Goal: Transaction & Acquisition: Purchase product/service

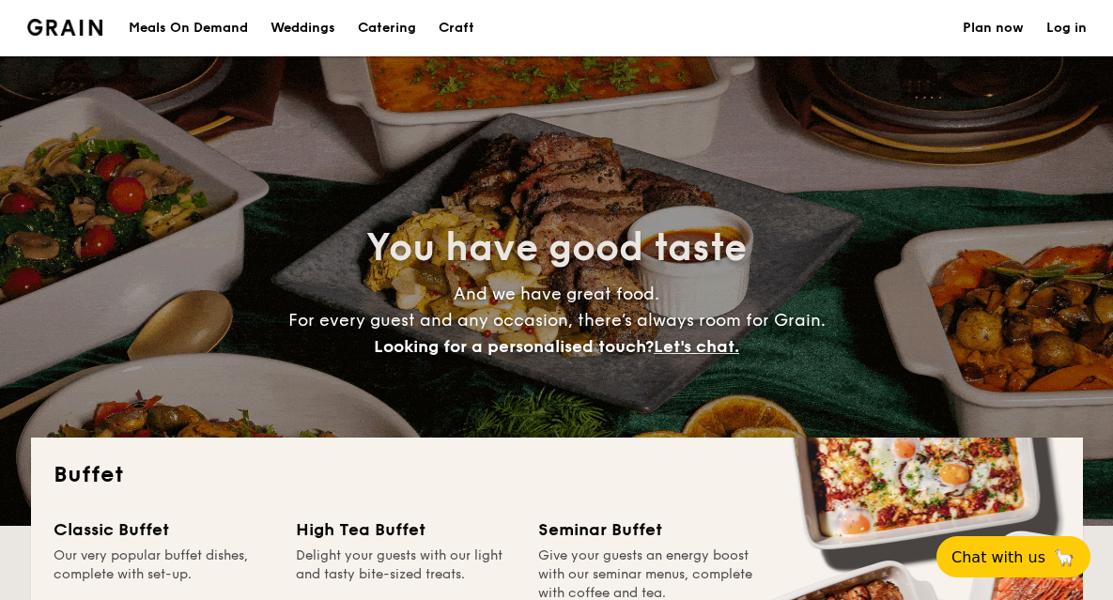
select select
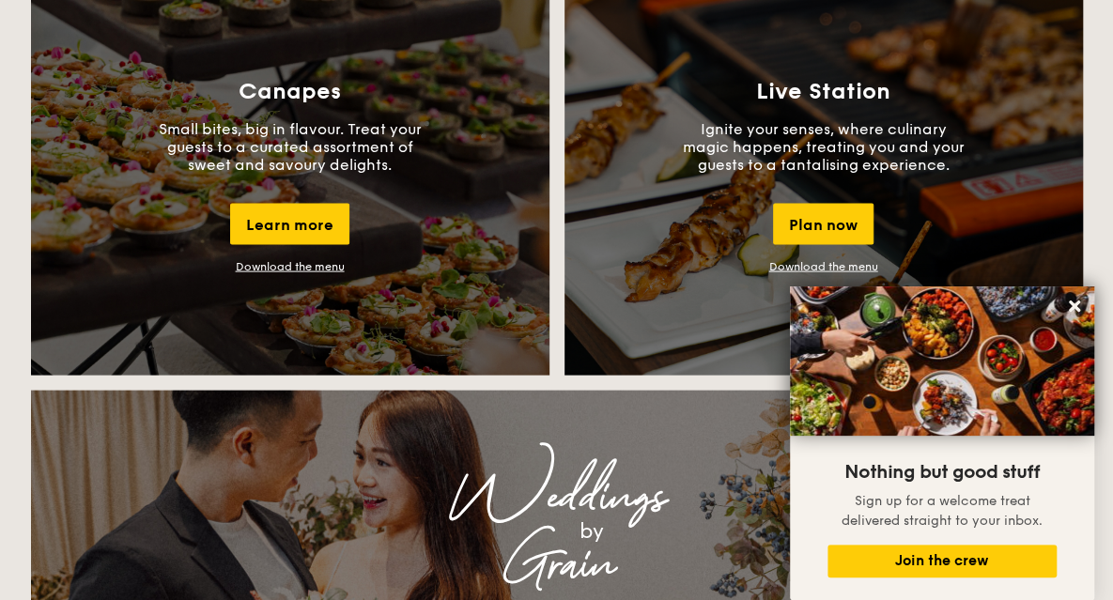
scroll to position [1699, 0]
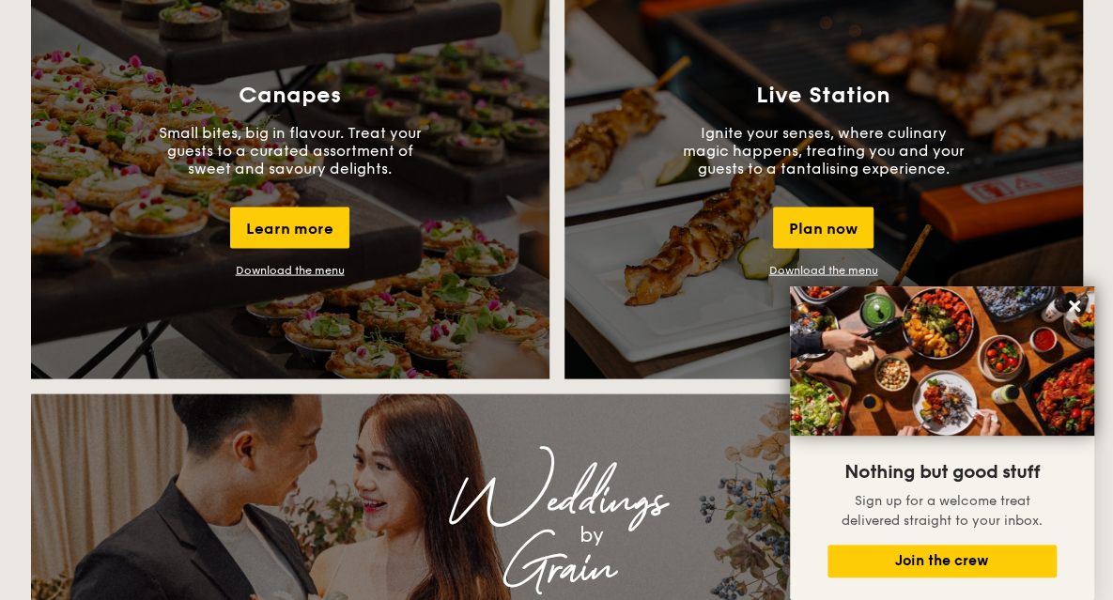
click at [303, 227] on div "Learn more" at bounding box center [289, 228] width 119 height 41
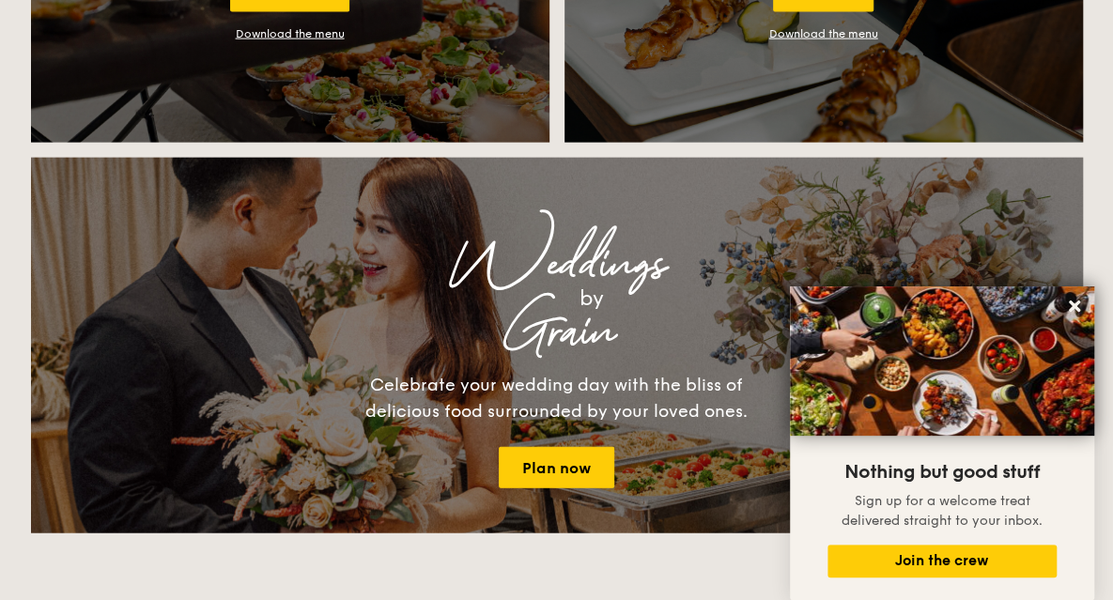
scroll to position [2169, 0]
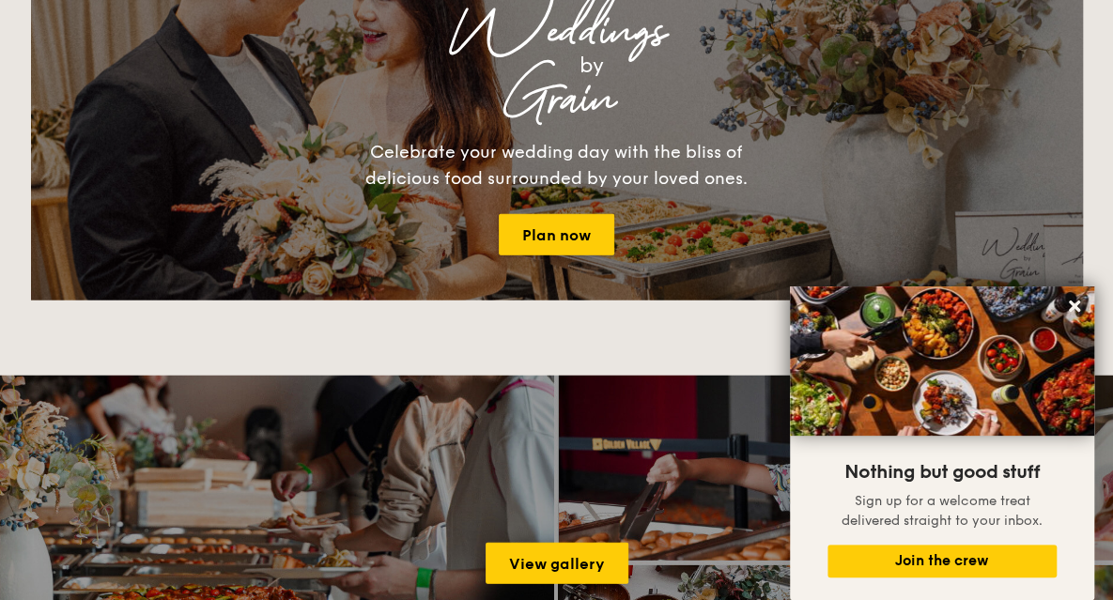
click at [559, 222] on link "Plan now" at bounding box center [556, 234] width 115 height 41
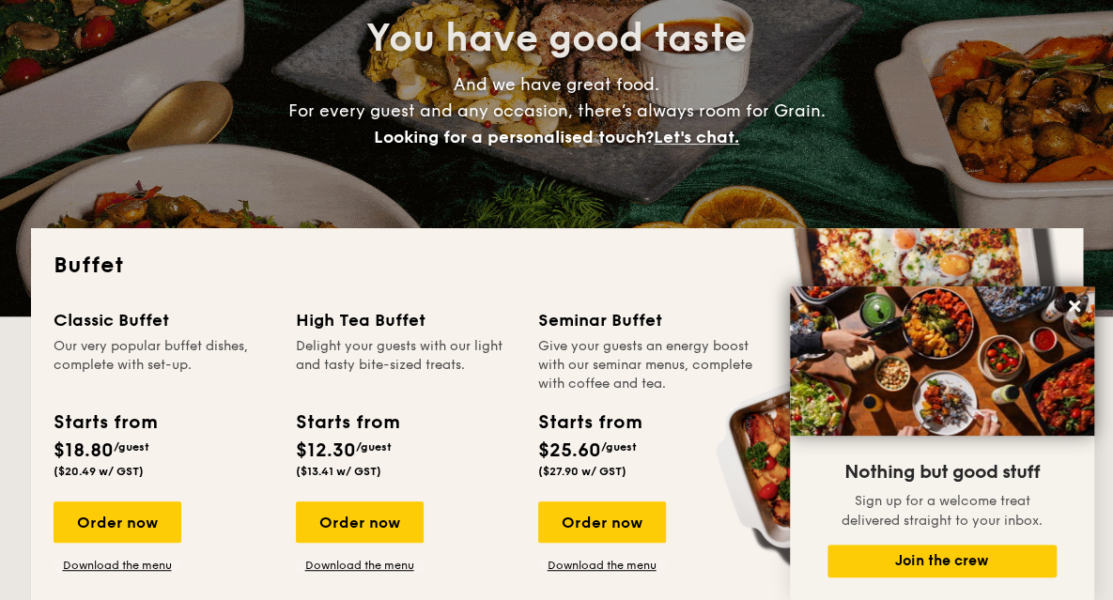
scroll to position [197, 0]
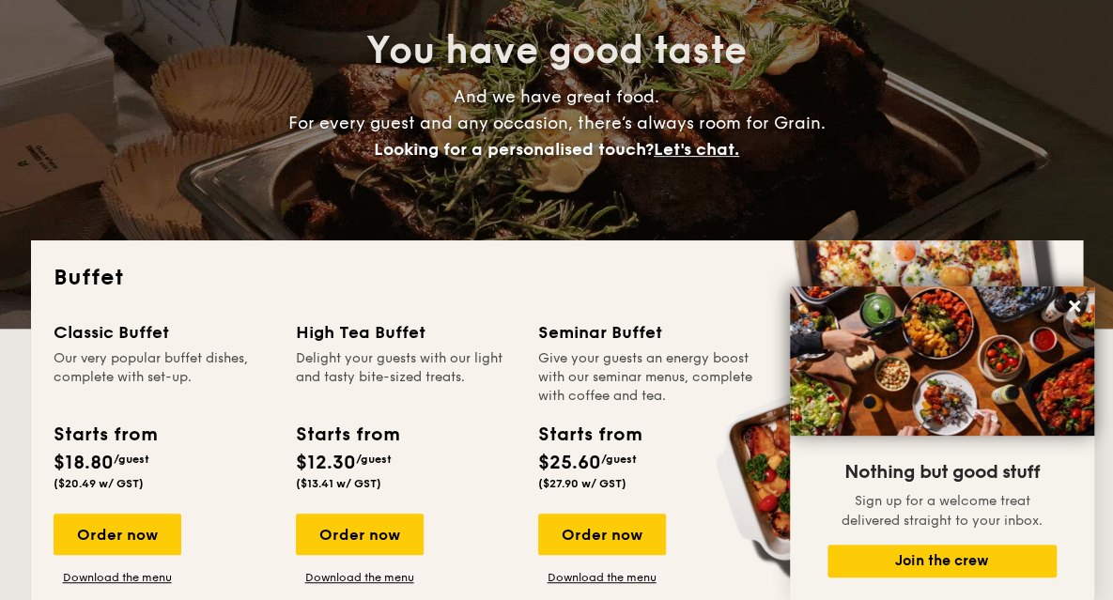
click at [128, 526] on div "Order now" at bounding box center [118, 534] width 128 height 41
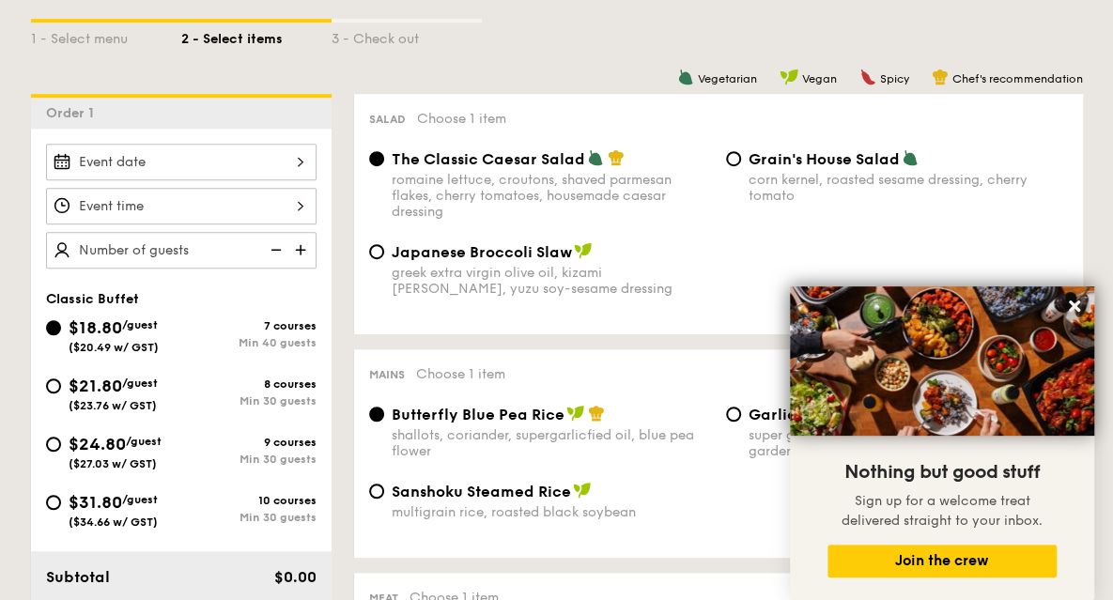
scroll to position [469, 0]
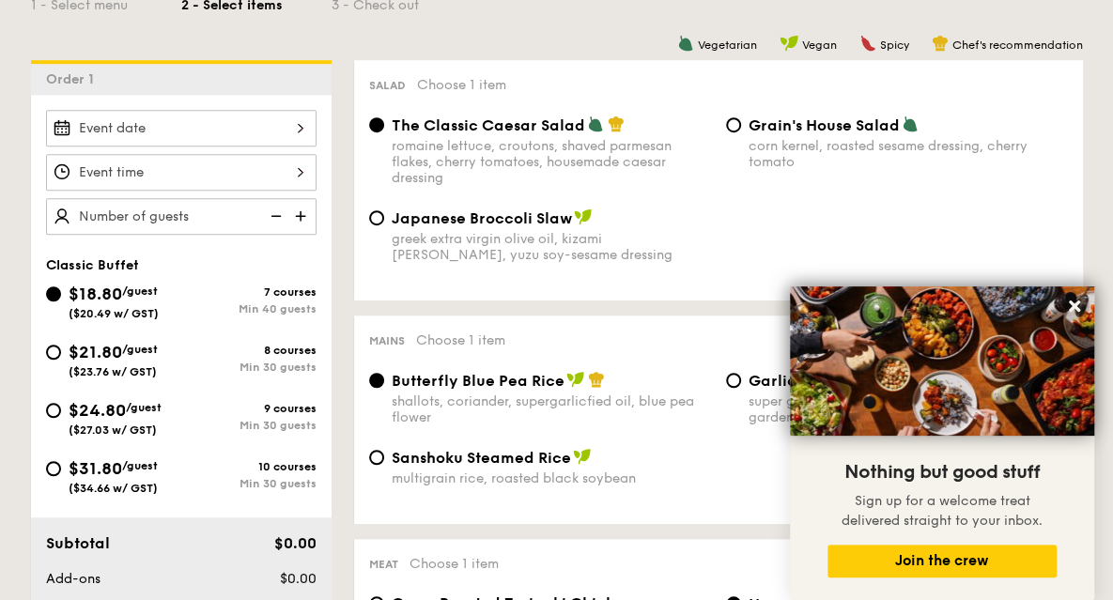
click at [301, 131] on div at bounding box center [181, 128] width 270 height 37
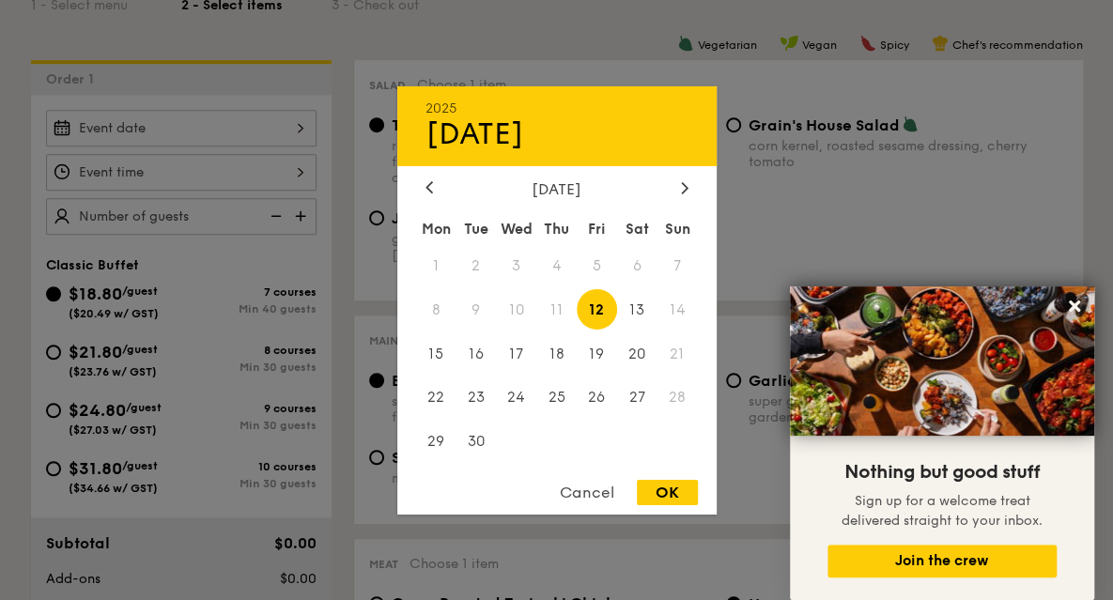
click at [629, 392] on span "27" at bounding box center [637, 397] width 40 height 40
click at [676, 500] on div "OK" at bounding box center [667, 492] width 61 height 25
type input "Sep 27, 2025"
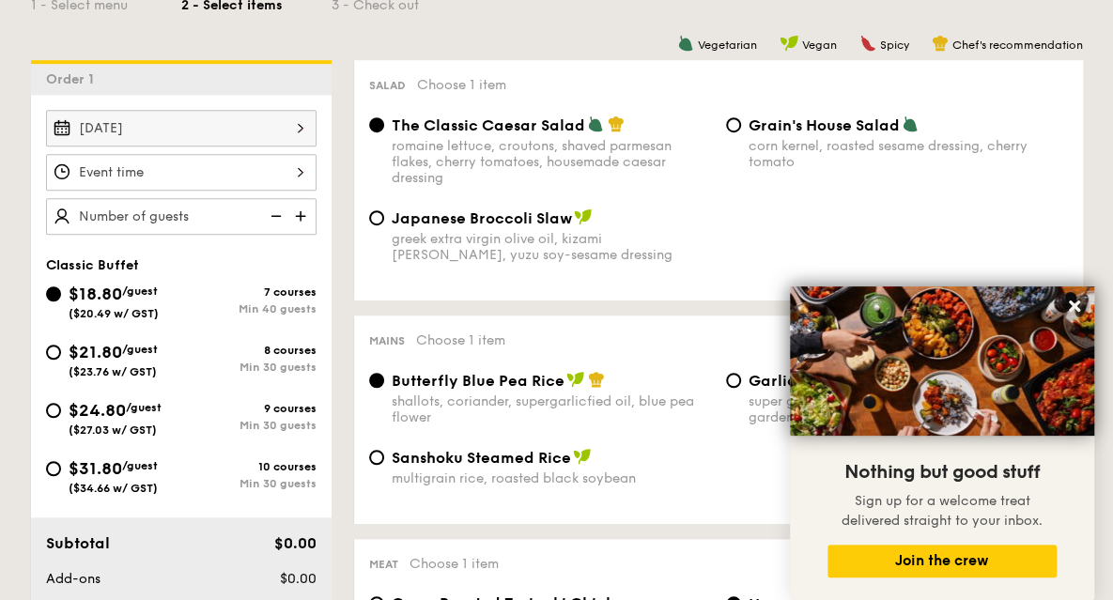
click at [298, 215] on img at bounding box center [302, 216] width 28 height 36
click at [276, 214] on img at bounding box center [274, 216] width 28 height 36
type input "40 guests"
click at [276, 214] on img at bounding box center [274, 216] width 28 height 36
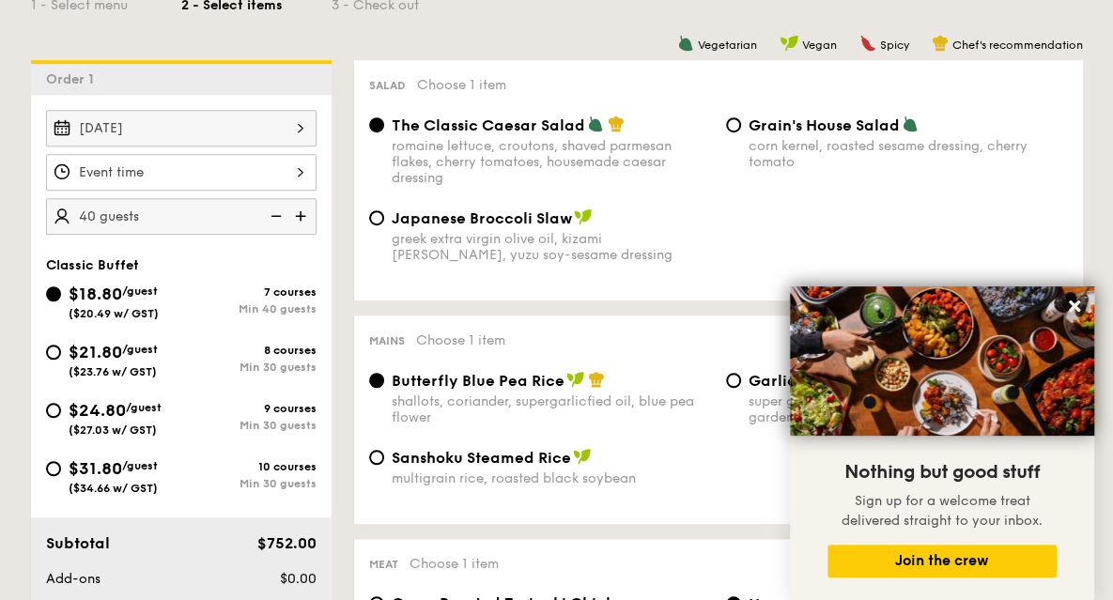
click at [111, 346] on span "$21.80" at bounding box center [96, 352] width 54 height 21
click at [61, 346] on input "$21.80 /guest ($23.76 w/ GST) 8 courses Min 30 guests" at bounding box center [53, 352] width 15 height 15
radio input "true"
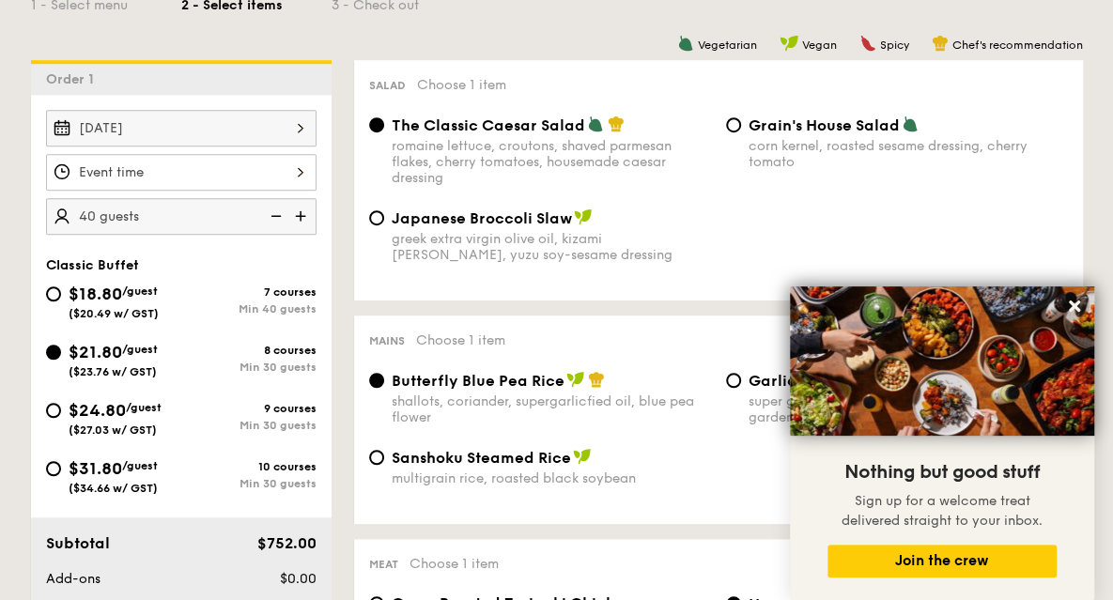
radio input "true"
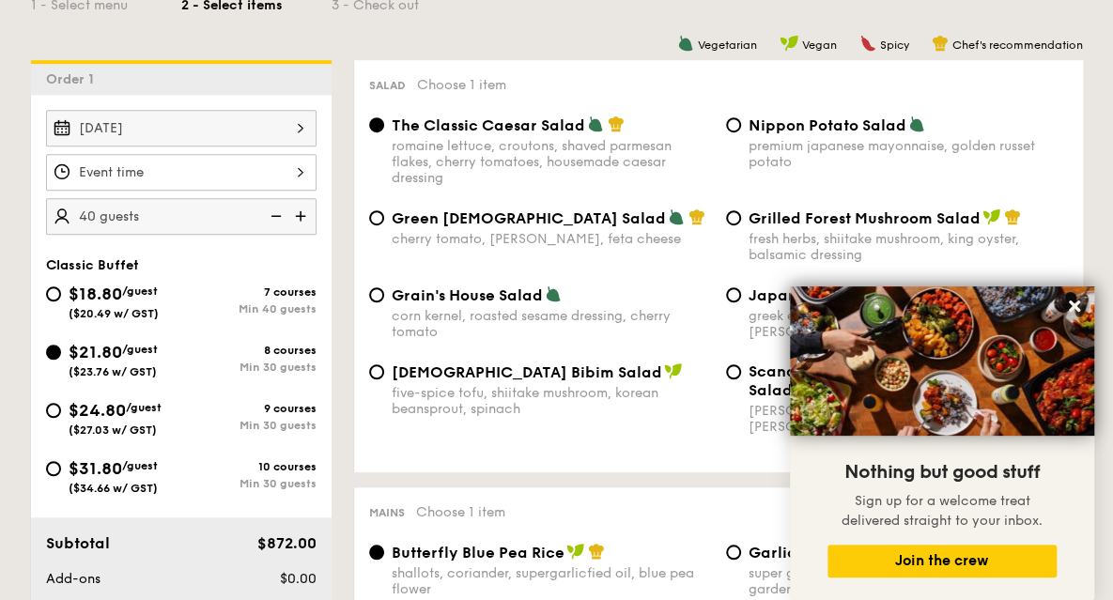
click at [284, 218] on img at bounding box center [274, 216] width 28 height 36
click at [279, 211] on img at bounding box center [274, 216] width 28 height 36
type input "30 guests"
click at [734, 217] on input "Grilled Forest Mushroom Salad fresh herbs, shiitake mushroom, king oyster, bals…" at bounding box center [733, 217] width 15 height 15
radio input "true"
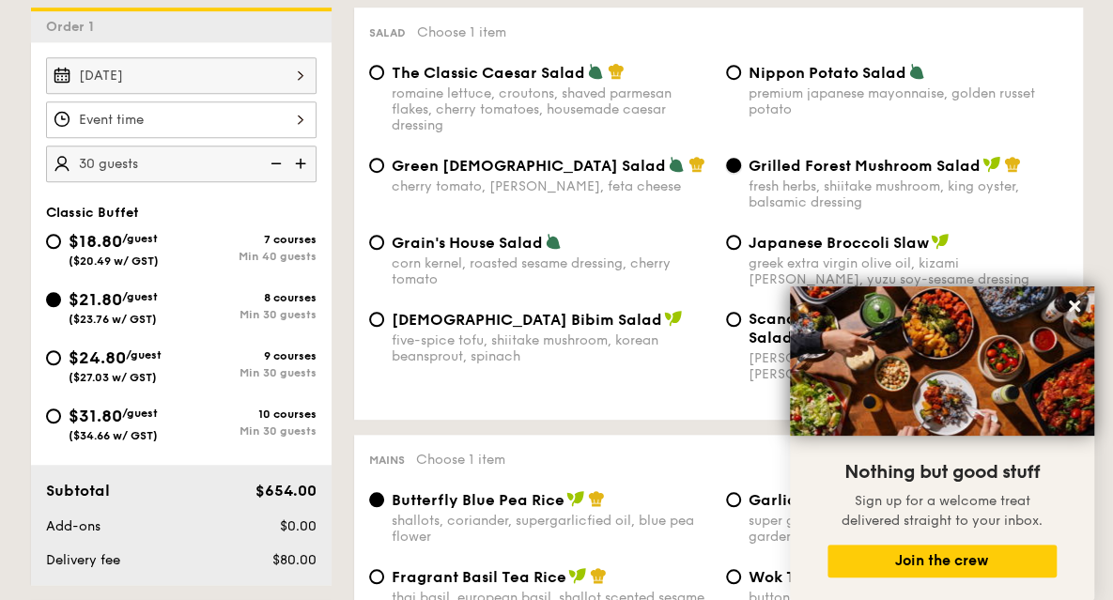
scroll to position [563, 0]
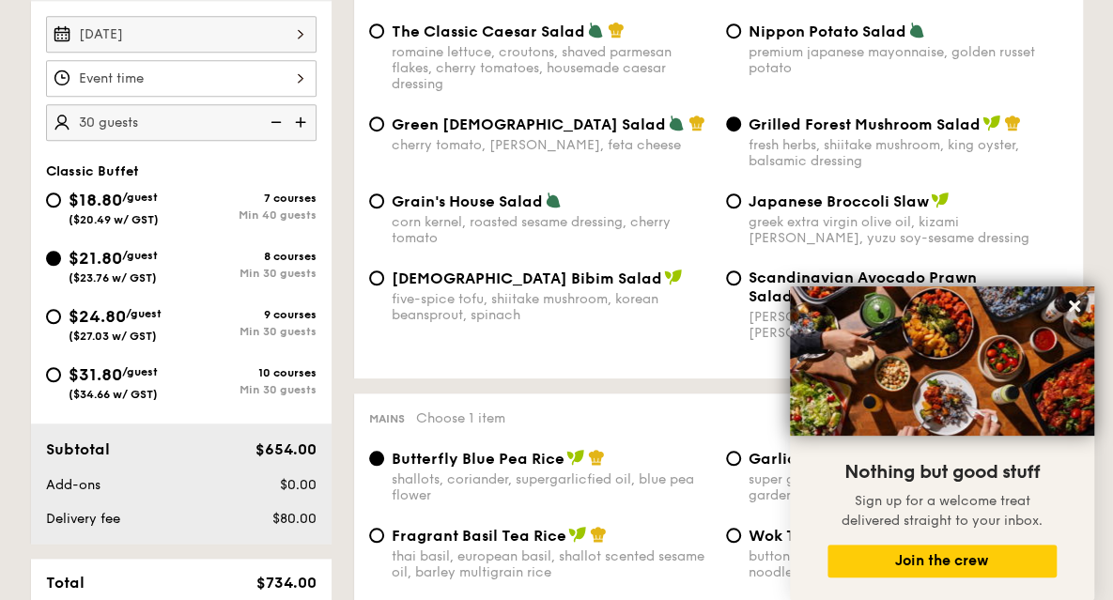
click at [1084, 305] on button at bounding box center [1074, 306] width 30 height 30
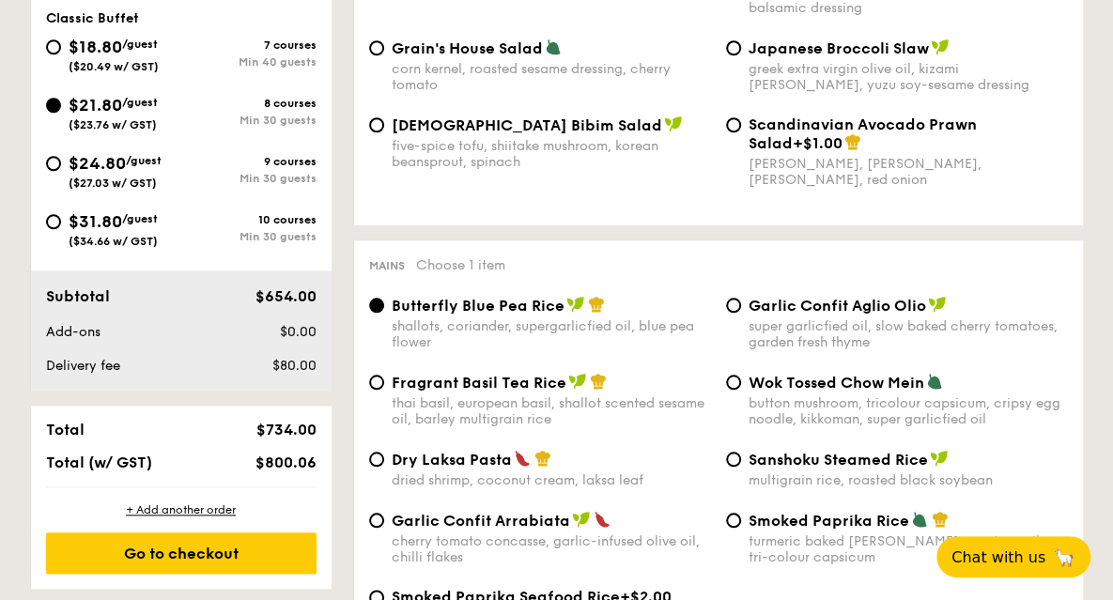
scroll to position [751, 0]
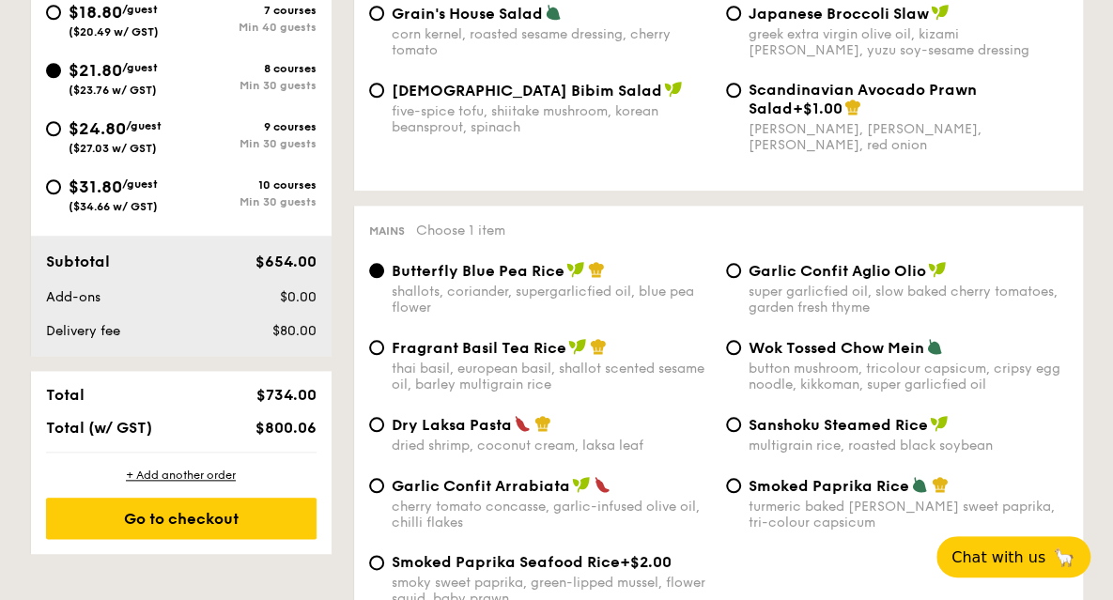
click at [763, 364] on div "Wok Tossed Chow Mein button mushroom, tricolour capsicum, cripsy egg noodle, ki…" at bounding box center [907, 365] width 319 height 54
click at [741, 355] on input "Wok Tossed Chow Mein button mushroom, tricolour capsicum, cripsy egg noodle, ki…" at bounding box center [733, 347] width 15 height 15
radio input "true"
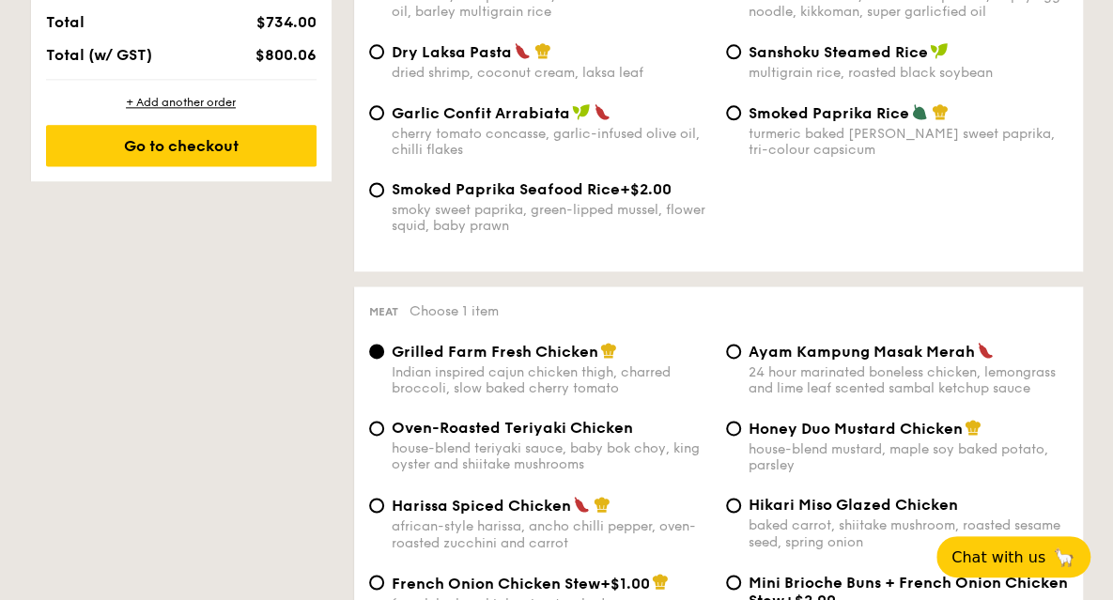
scroll to position [1127, 0]
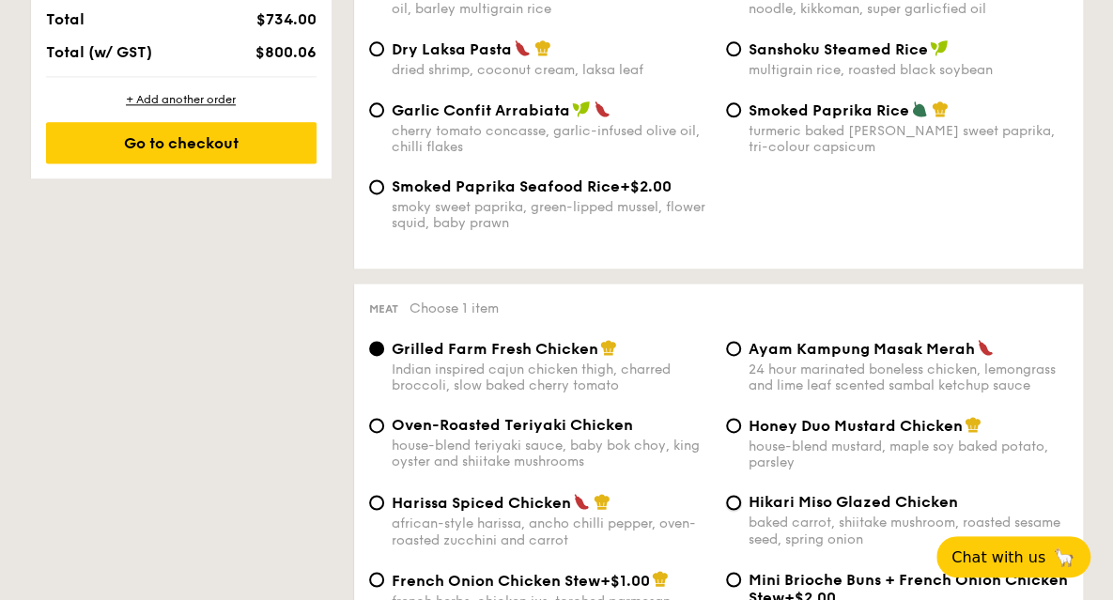
click at [726, 510] on input "Hikari Miso Glazed Chicken baked carrot, shiitake mushroom, roasted sesame seed…" at bounding box center [733, 502] width 15 height 15
radio input "true"
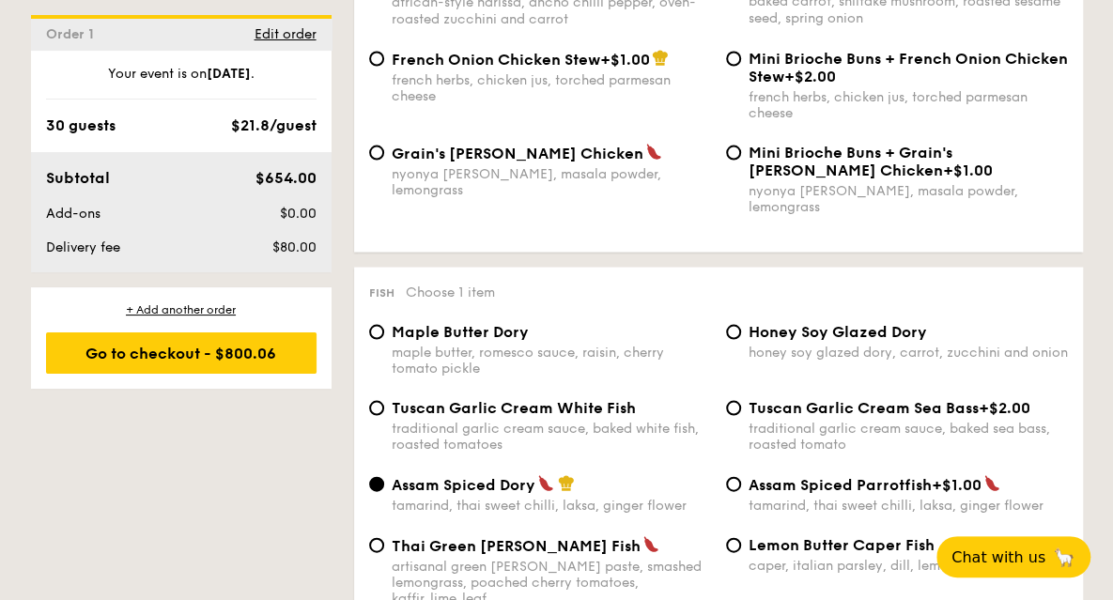
scroll to position [1690, 0]
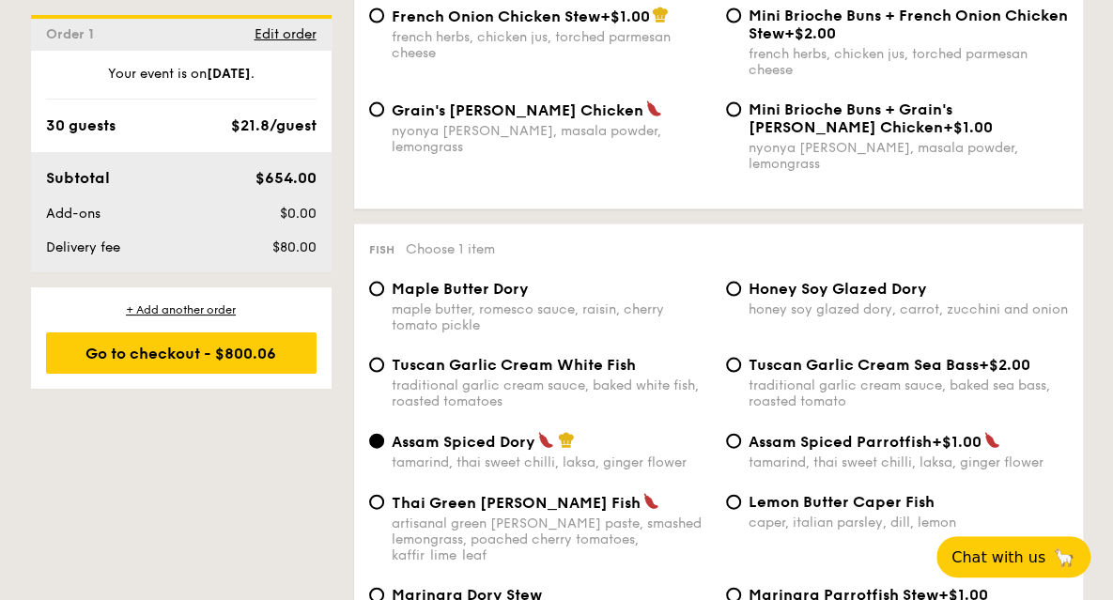
click at [481, 435] on span "Assam Spiced Dory" at bounding box center [464, 442] width 144 height 18
click at [384, 435] on input "Assam Spiced Dory tamarind, thai sweet chilli, laksa, ginger flower" at bounding box center [376, 441] width 15 height 15
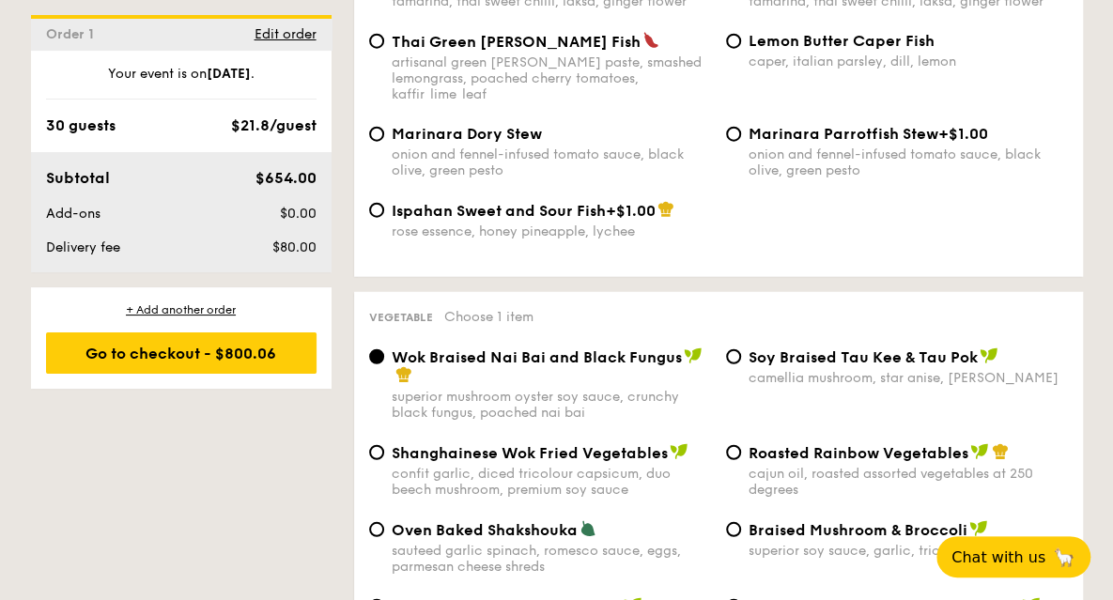
scroll to position [2160, 0]
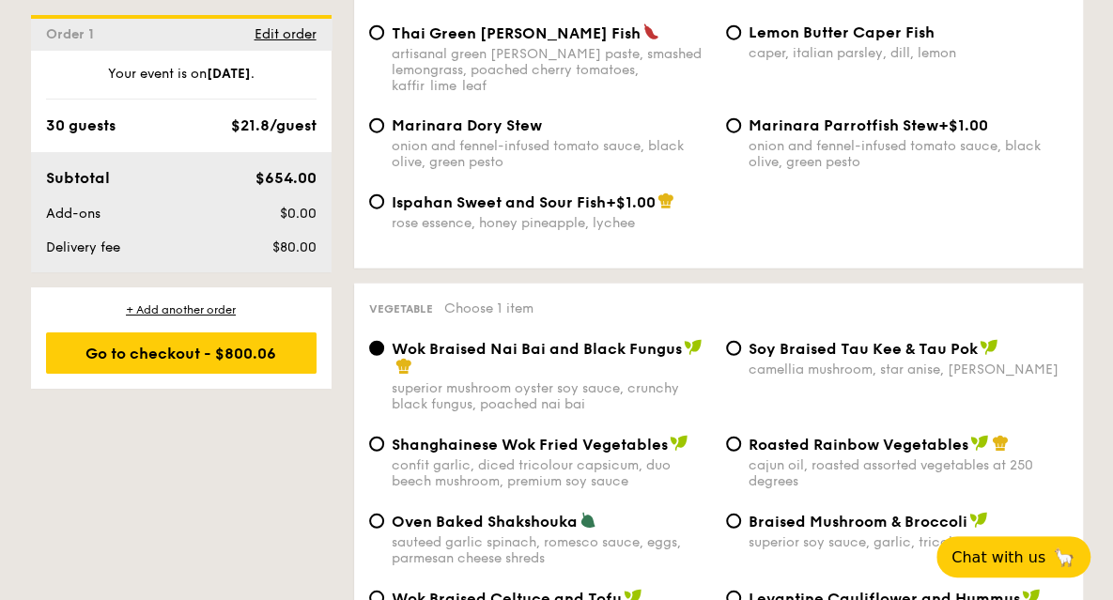
click at [800, 513] on span "Braised Mushroom & Broccoli" at bounding box center [857, 522] width 219 height 18
click at [741, 514] on input "Braised Mushroom & Broccoli superior soy sauce, garlic, tricolour capsicum" at bounding box center [733, 521] width 15 height 15
radio input "true"
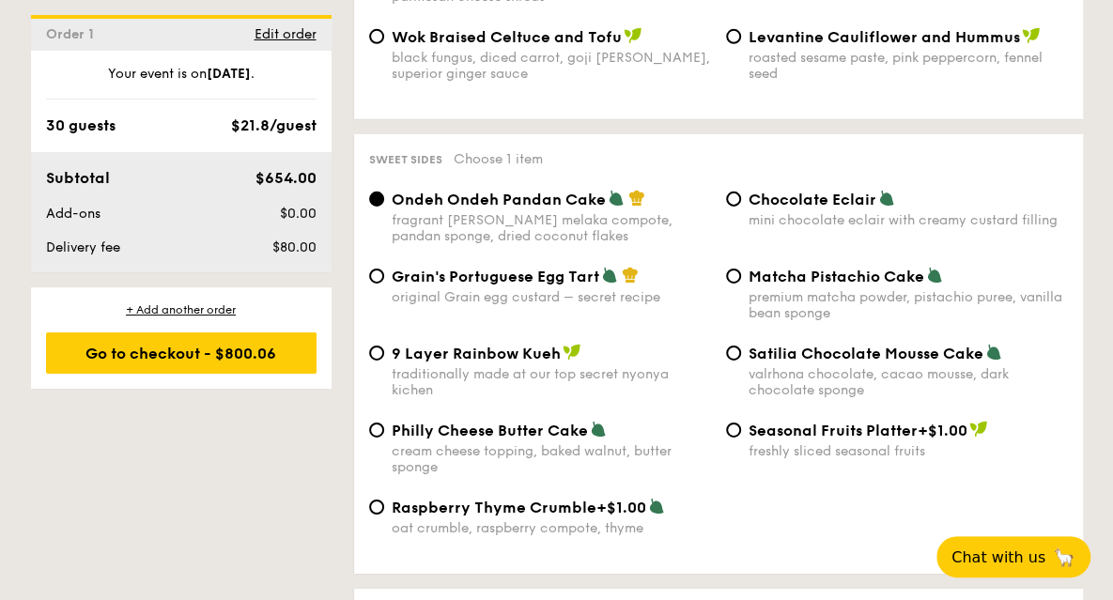
scroll to position [2723, 0]
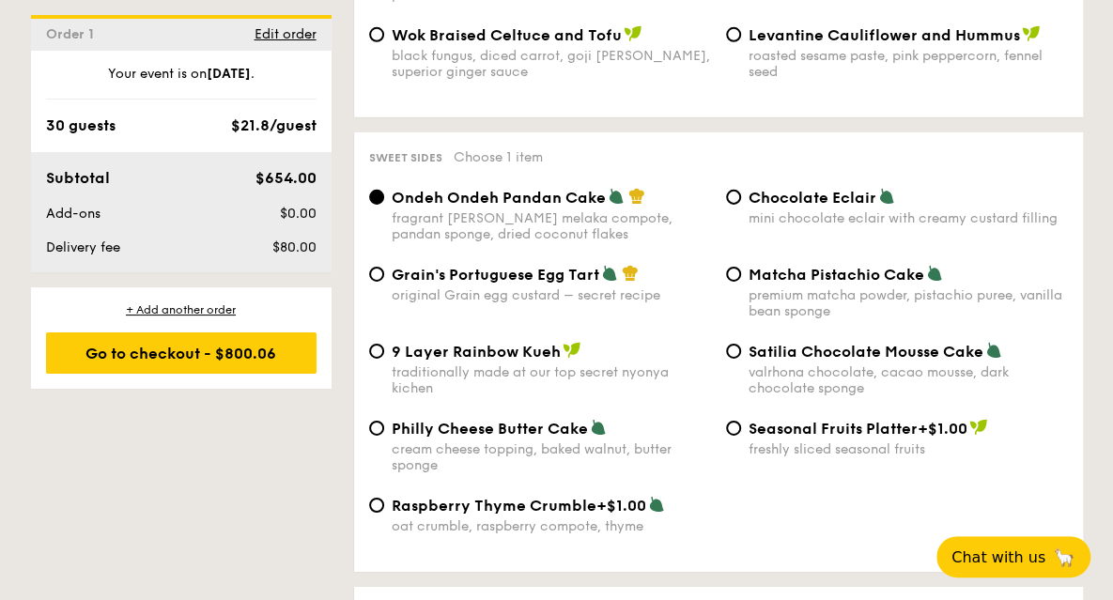
click at [538, 273] on div "Grain's Portuguese Egg Tart original Grain egg custard – secret recipe" at bounding box center [551, 284] width 319 height 38
click at [384, 273] on input "Grain's Portuguese Egg Tart original Grain egg custard – secret recipe" at bounding box center [376, 274] width 15 height 15
radio input "true"
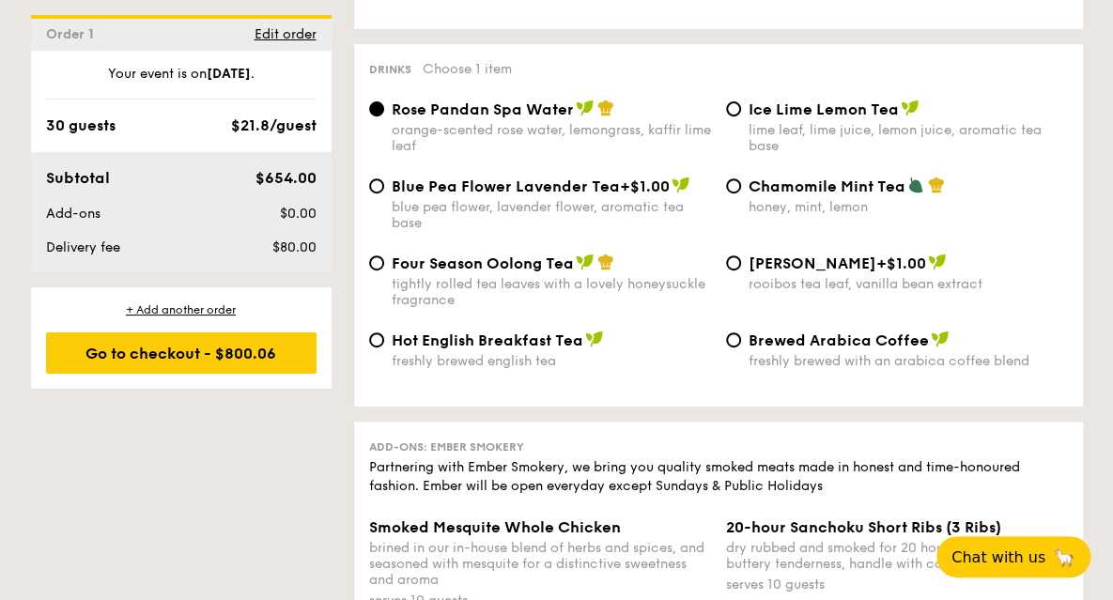
scroll to position [3662, 0]
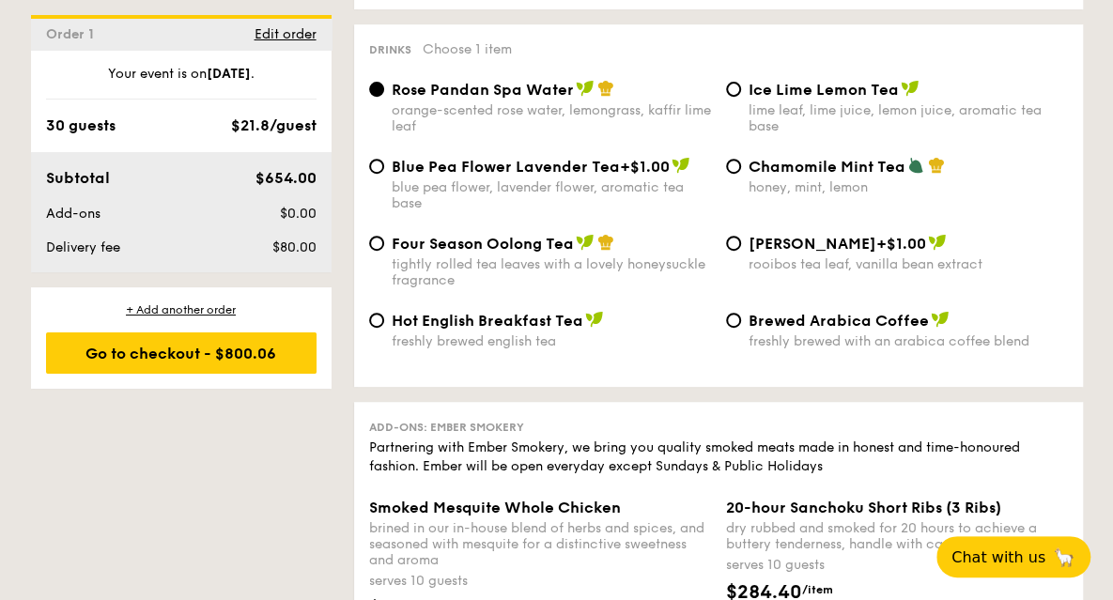
click at [441, 171] on div "Blue Pea Flower Lavender Tea +$1.00 blue pea flower, lavender flower, aromatic …" at bounding box center [551, 184] width 319 height 54
click at [384, 171] on input "Blue Pea Flower Lavender Tea +$1.00 blue pea flower, lavender flower, aromatic …" at bounding box center [376, 166] width 15 height 15
radio input "true"
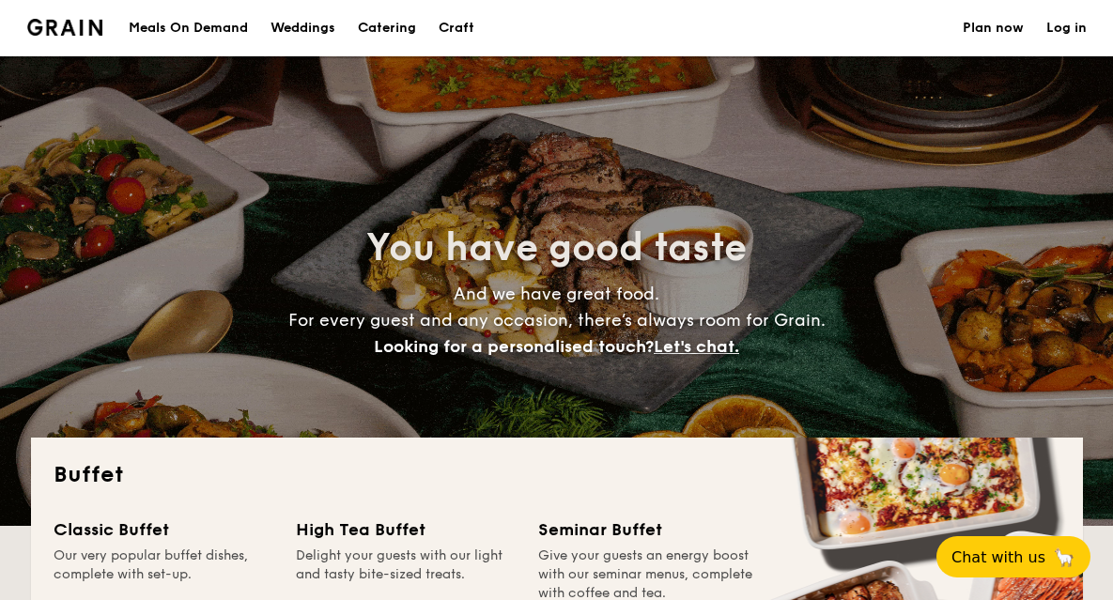
select select
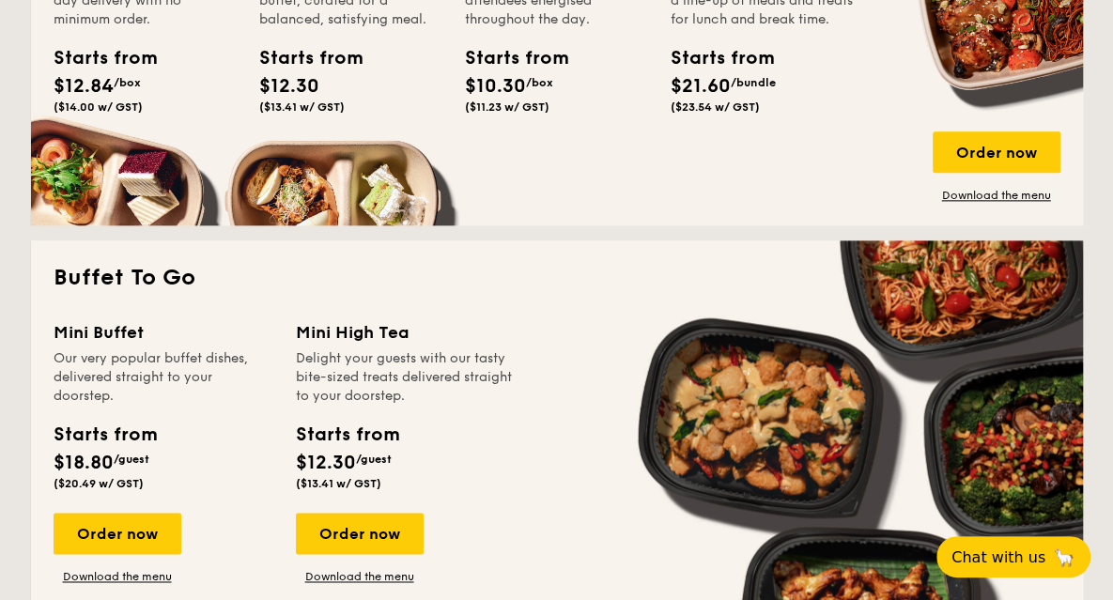
scroll to position [939, 0]
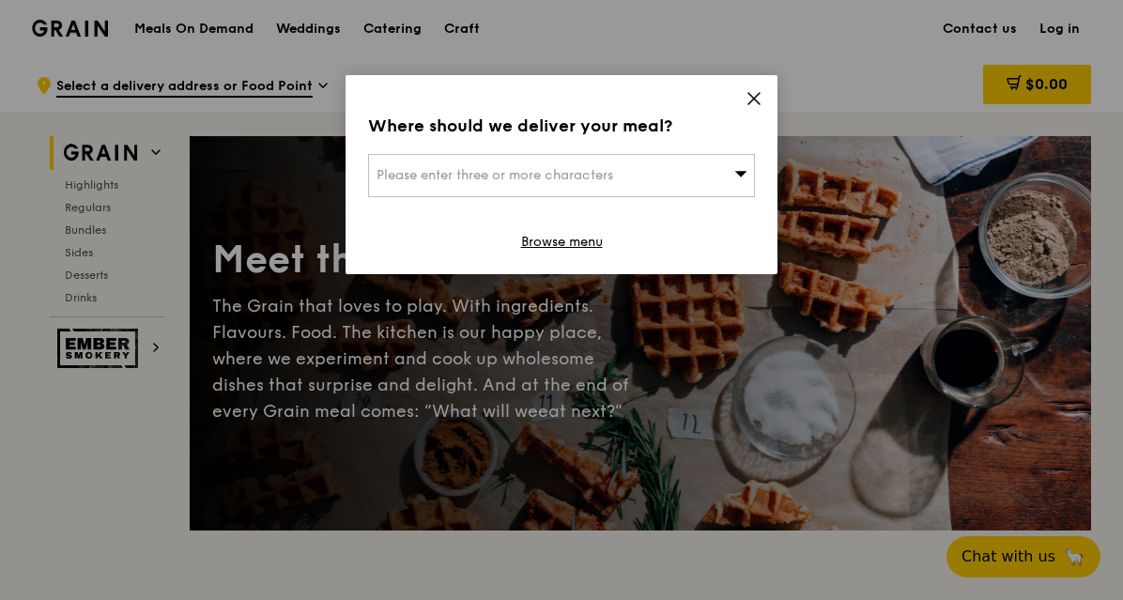
click at [574, 182] on span "Please enter three or more characters" at bounding box center [495, 175] width 237 height 16
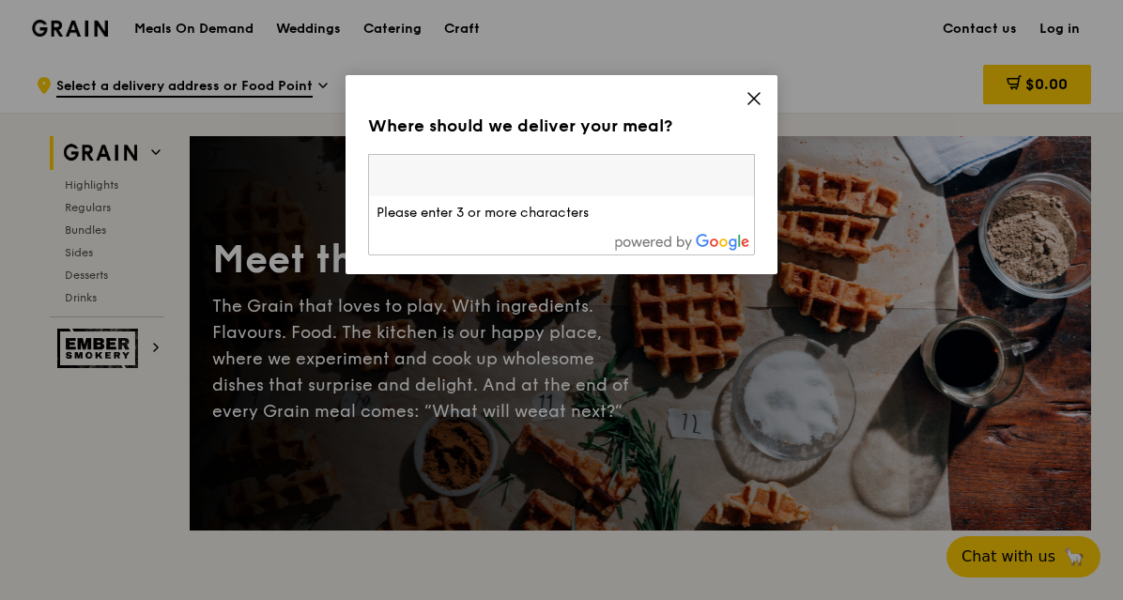
click at [532, 174] on input "search" at bounding box center [561, 175] width 385 height 41
type input "416406"
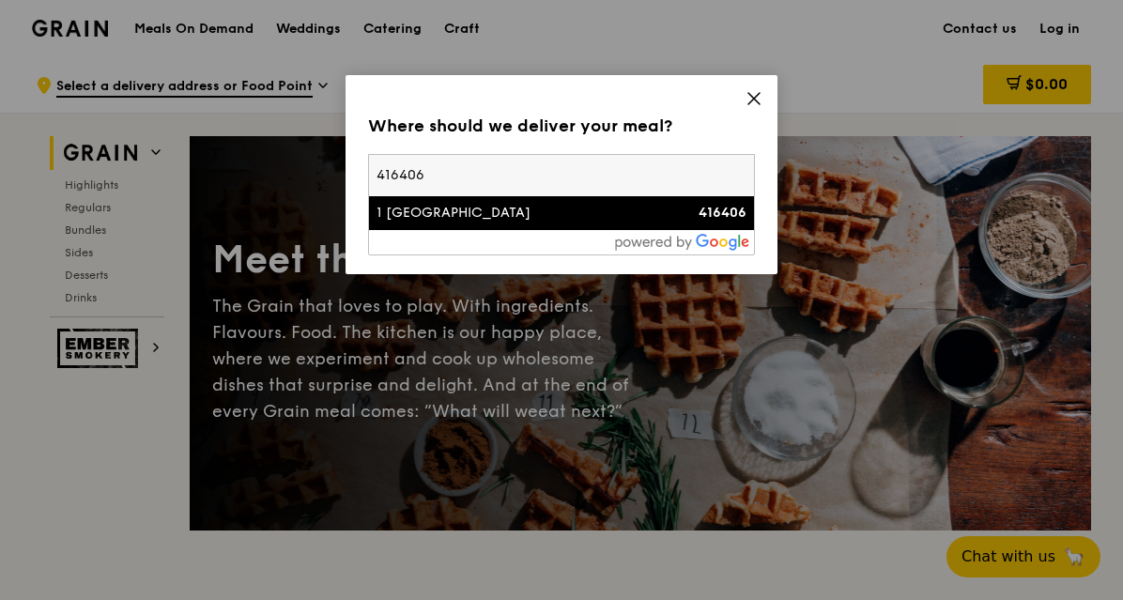
click at [483, 206] on div "1 [GEOGRAPHIC_DATA]" at bounding box center [516, 213] width 278 height 19
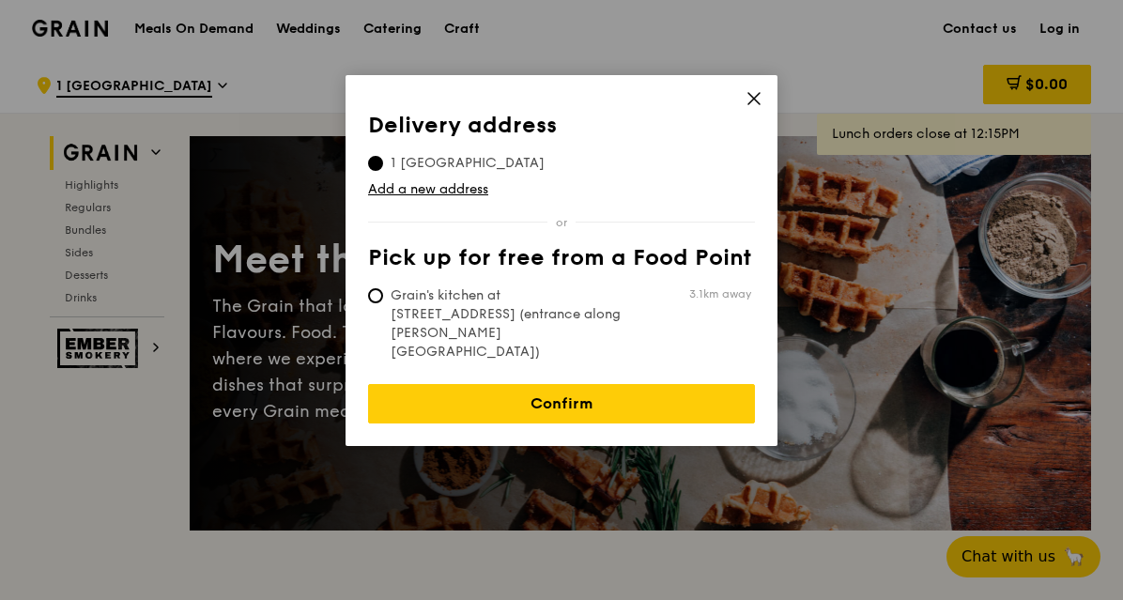
click at [582, 384] on link "Confirm" at bounding box center [561, 403] width 387 height 39
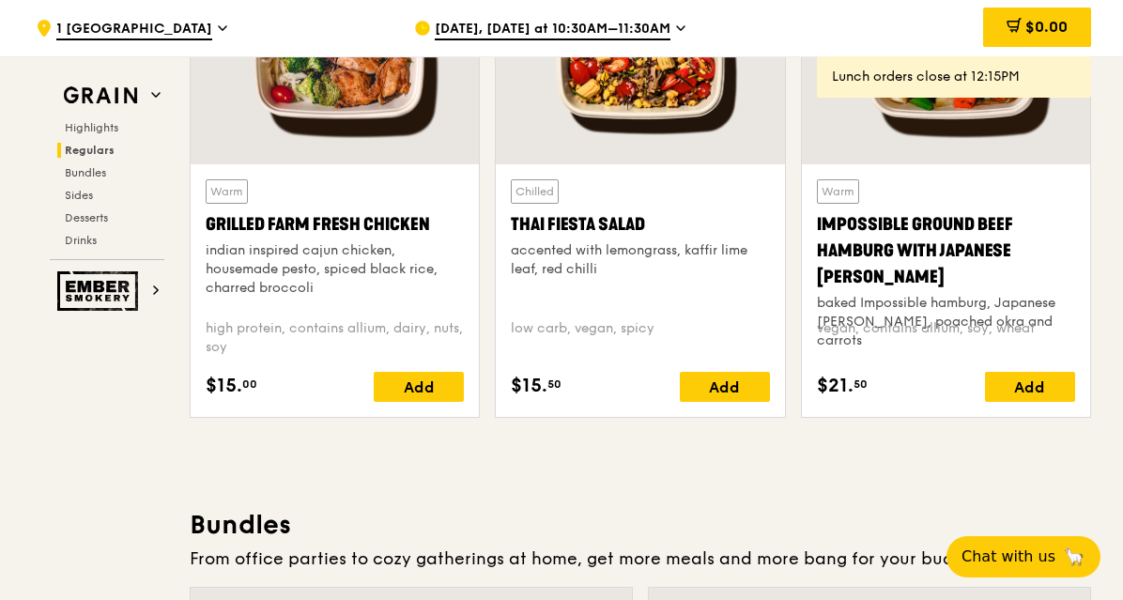
scroll to position [2253, 0]
